Goal: Task Accomplishment & Management: Use online tool/utility

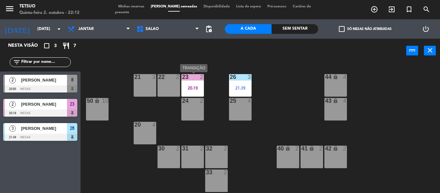
click at [193, 84] on div "23 2 20:19" at bounding box center [192, 85] width 23 height 23
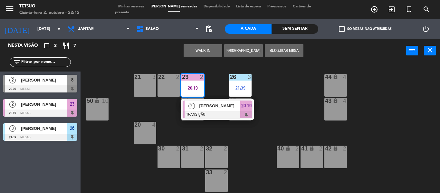
click at [273, 100] on div "21 3 22 2 23 2 20:19 2 [PERSON_NAME] TRANSIÇÃO 20:19 26 3 21:39 44 lock 4 24 2 …" at bounding box center [262, 128] width 355 height 130
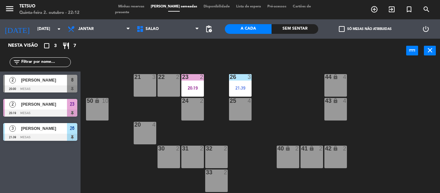
click at [196, 88] on div "20:19" at bounding box center [192, 88] width 23 height 5
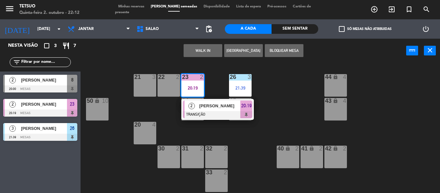
click at [222, 105] on span "[PERSON_NAME]" at bounding box center [219, 105] width 41 height 7
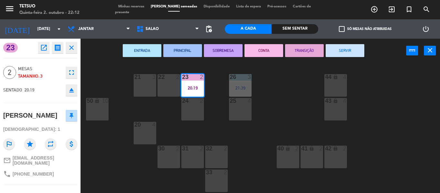
click at [355, 51] on button "SERVIR" at bounding box center [344, 50] width 39 height 13
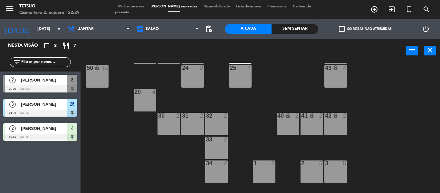
scroll to position [71, 0]
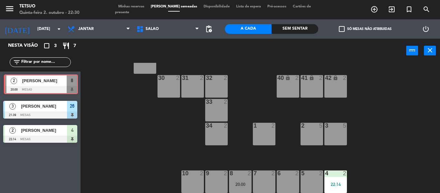
click at [52, 83] on div "2 [PERSON_NAME] 20:00 MESAS 8 2 [PERSON_NAME] 20:00 MESAS 8" at bounding box center [40, 84] width 80 height 26
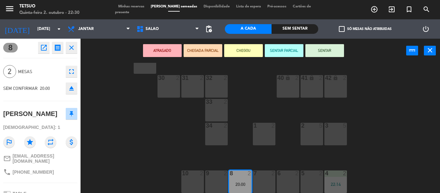
click at [41, 46] on icon "open_in_new" at bounding box center [44, 48] width 8 height 8
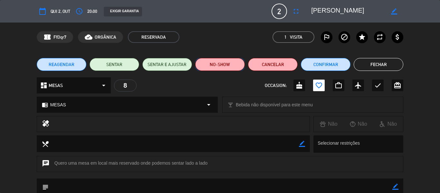
click at [227, 65] on button "NO-SHOW" at bounding box center [220, 64] width 50 height 13
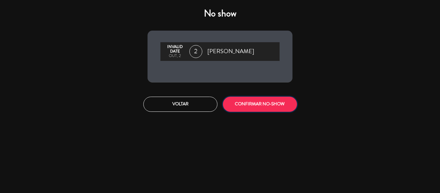
click at [262, 106] on button "CONFIRMAR NO-SHOW" at bounding box center [260, 104] width 74 height 15
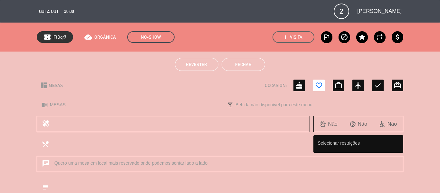
click at [244, 64] on button "Fechar" at bounding box center [242, 64] width 43 height 13
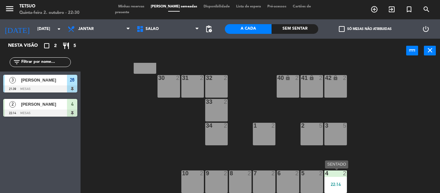
click at [337, 179] on div "4 2 22:14" at bounding box center [335, 181] width 23 height 23
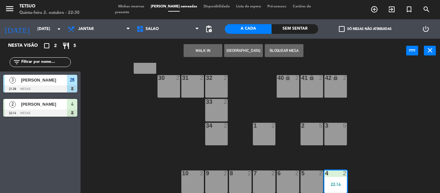
click at [44, 110] on div at bounding box center [40, 112] width 74 height 7
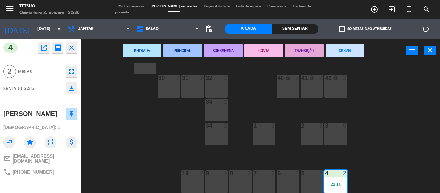
click at [387, 87] on div "21 3 22 2 23 3 26 3 21:39 44 lock 4 24 2 25 4 43 lock 4 50 lock 10 20 4 40 lock…" at bounding box center [262, 128] width 355 height 130
